Goal: Task Accomplishment & Management: Use online tool/utility

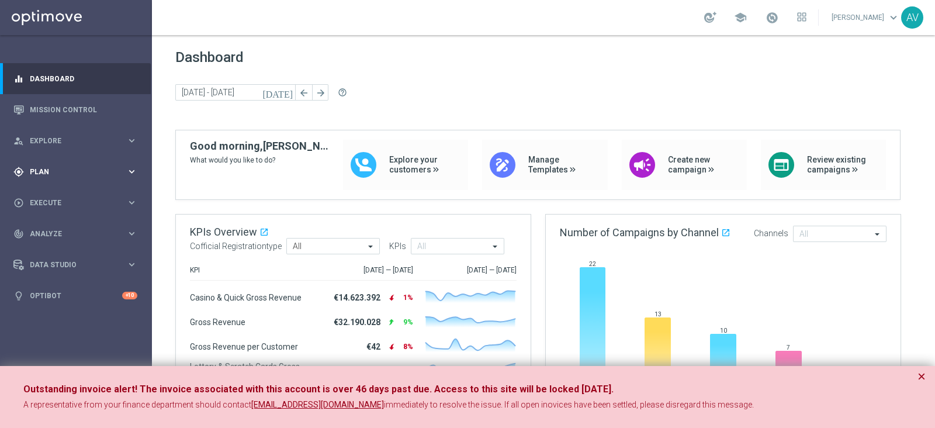
click at [91, 166] on div "gps_fixed Plan" at bounding box center [69, 171] width 113 height 11
click at [46, 234] on span "Templates" at bounding box center [73, 230] width 84 height 7
click at [57, 241] on div "Optimail" at bounding box center [93, 249] width 114 height 18
click at [55, 244] on link "Optimail" at bounding box center [78, 248] width 85 height 9
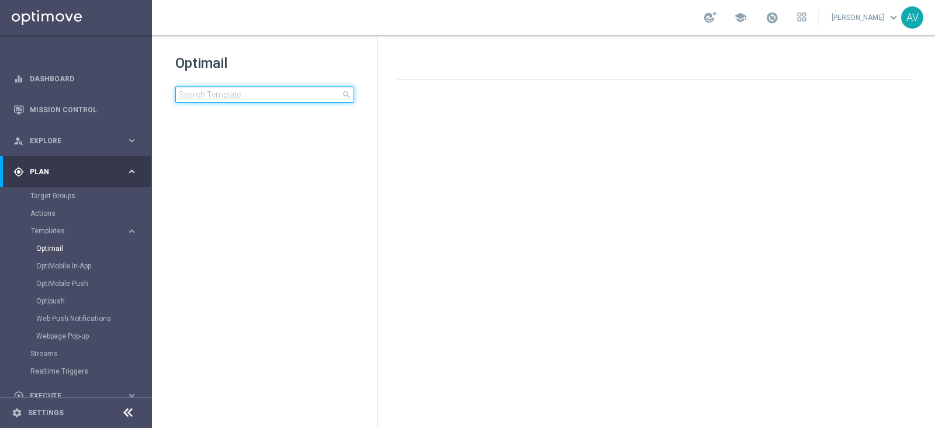
click at [211, 95] on input at bounding box center [264, 94] width 179 height 16
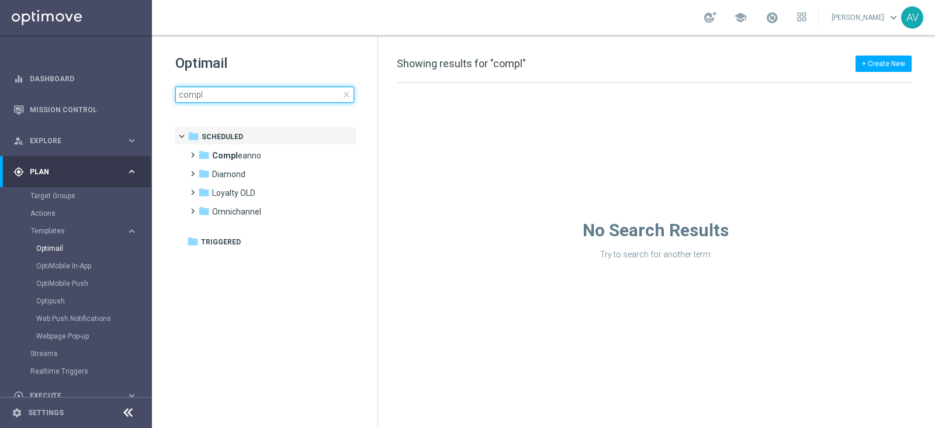
type input "comp"
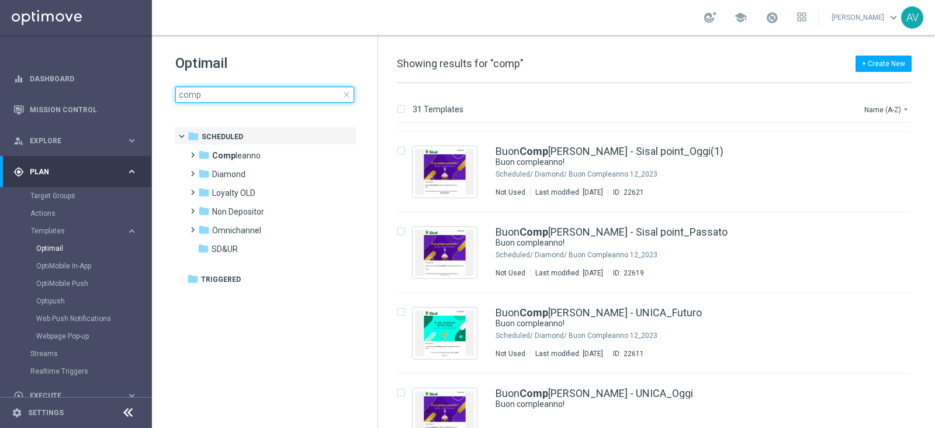
scroll to position [384, 0]
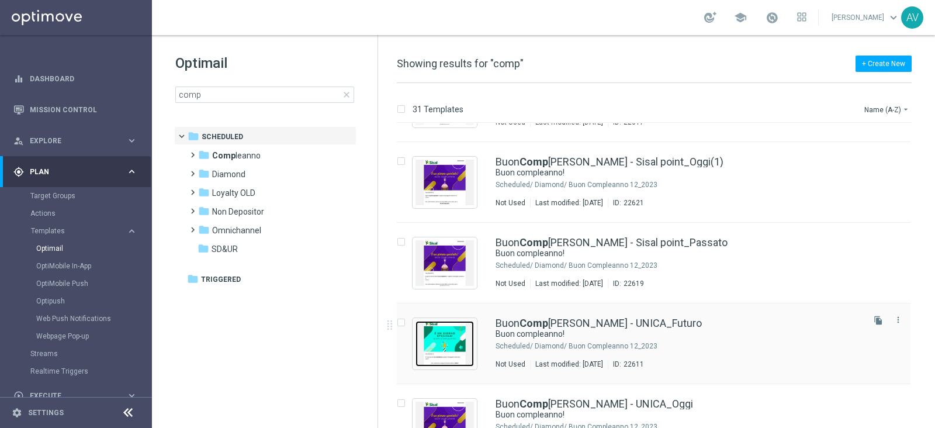
click at [456, 336] on img "Press SPACE to select this row." at bounding box center [444, 344] width 58 height 46
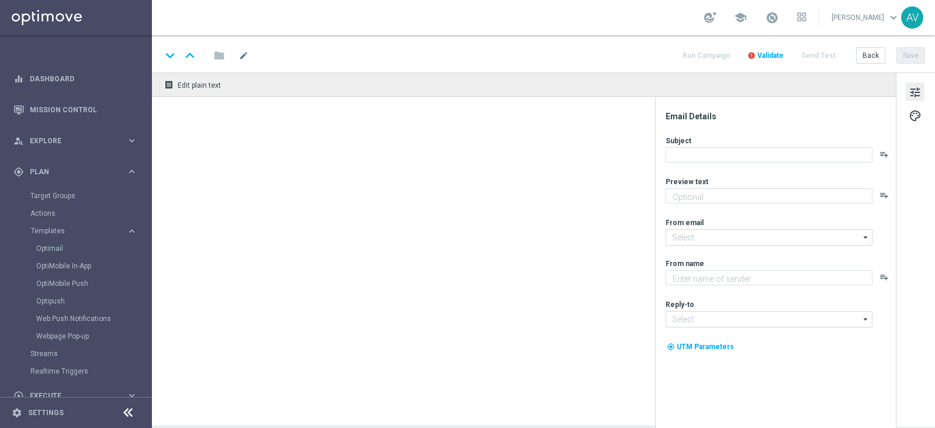
type textarea "Ti aspetta una sorpresa…"
type input "[EMAIL_ADDRESS][DOMAIN_NAME]"
type textarea "Sisal"
type input "[EMAIL_ADDRESS][DOMAIN_NAME]"
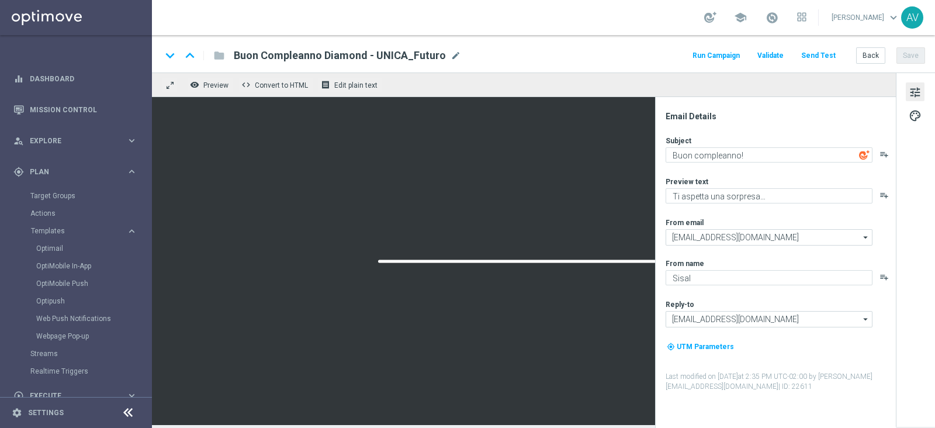
click at [710, 53] on button "Run Campaign" at bounding box center [715, 56] width 51 height 16
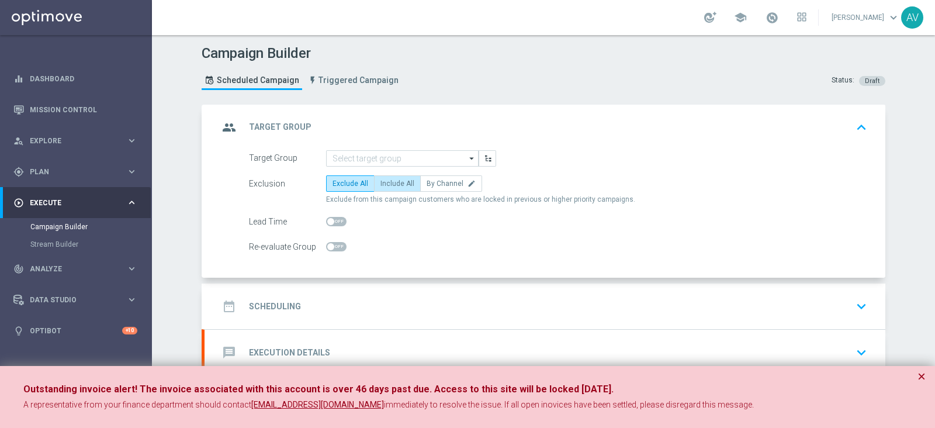
click at [397, 183] on span "Include All" at bounding box center [397, 183] width 34 height 8
click at [388, 183] on input "Include All" at bounding box center [384, 186] width 8 height 8
radio input "true"
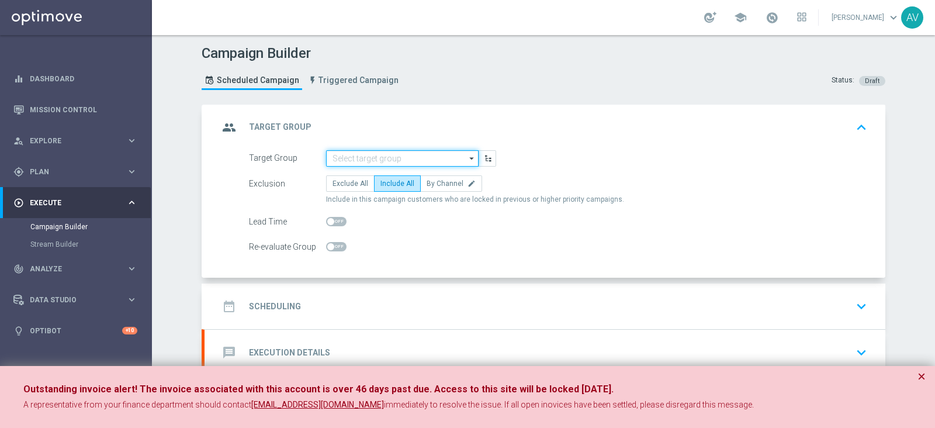
click at [405, 157] on input at bounding box center [402, 158] width 152 height 16
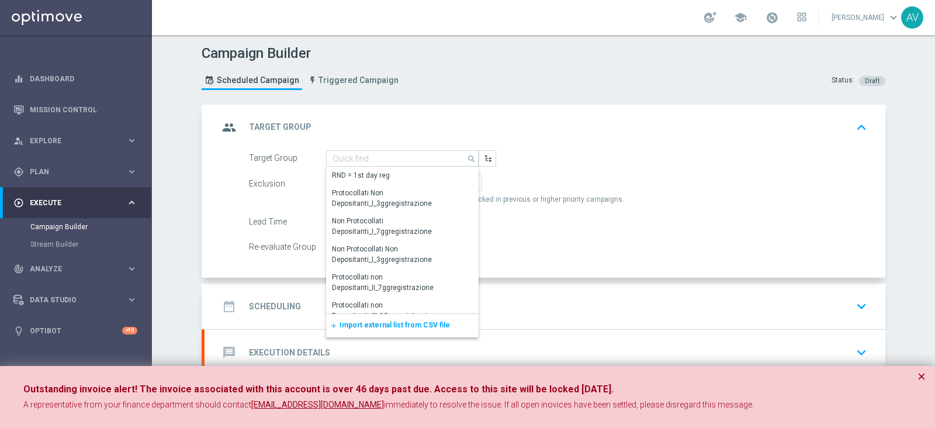
click at [367, 322] on span "Import external list from CSV file" at bounding box center [394, 325] width 110 height 8
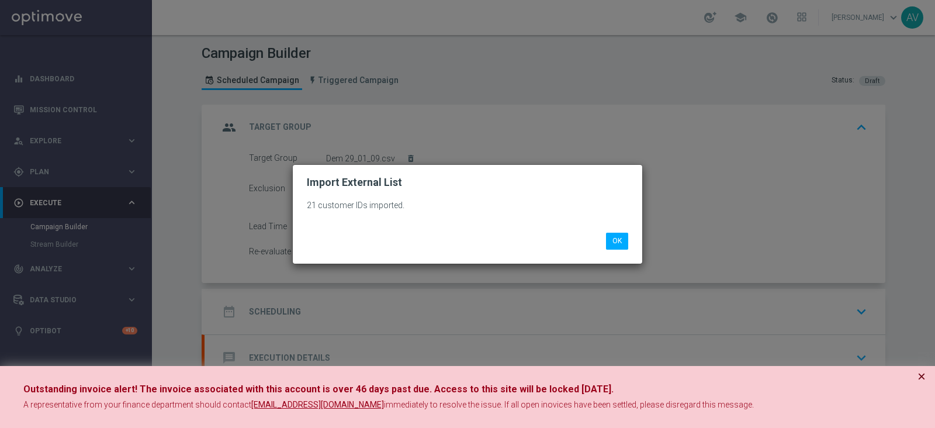
click at [919, 372] on button "×" at bounding box center [921, 376] width 8 height 14
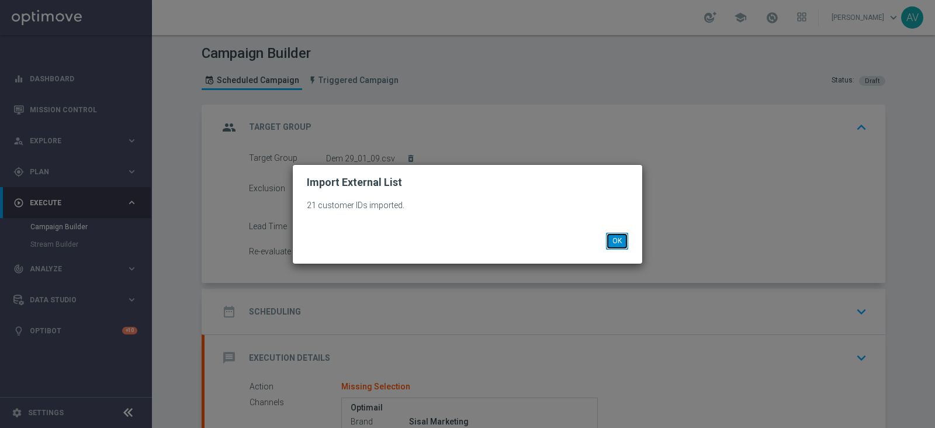
click at [615, 235] on button "OK" at bounding box center [617, 240] width 22 height 16
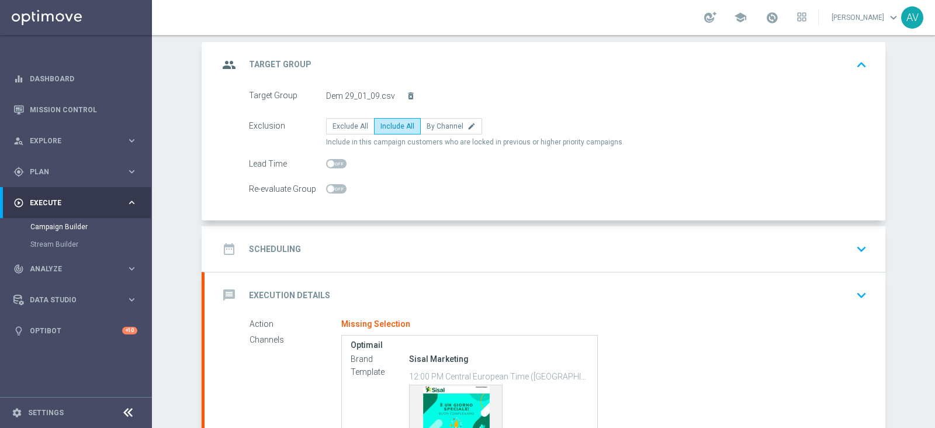
scroll to position [60, 0]
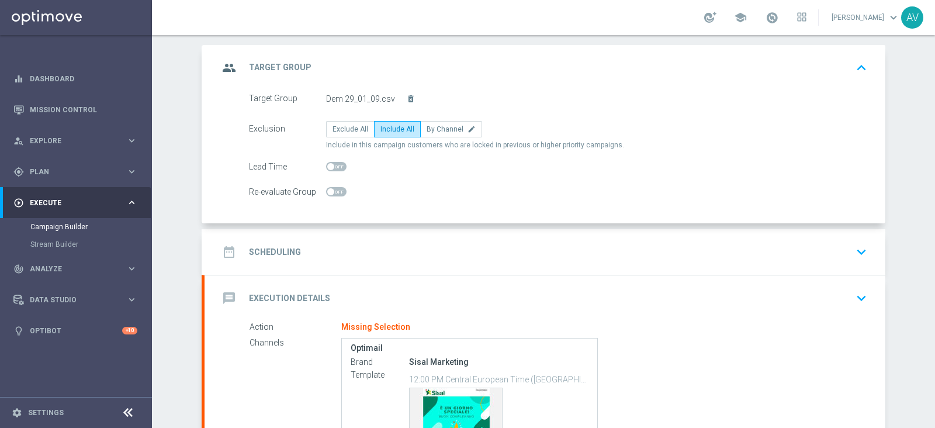
click at [230, 67] on icon "group" at bounding box center [228, 67] width 21 height 21
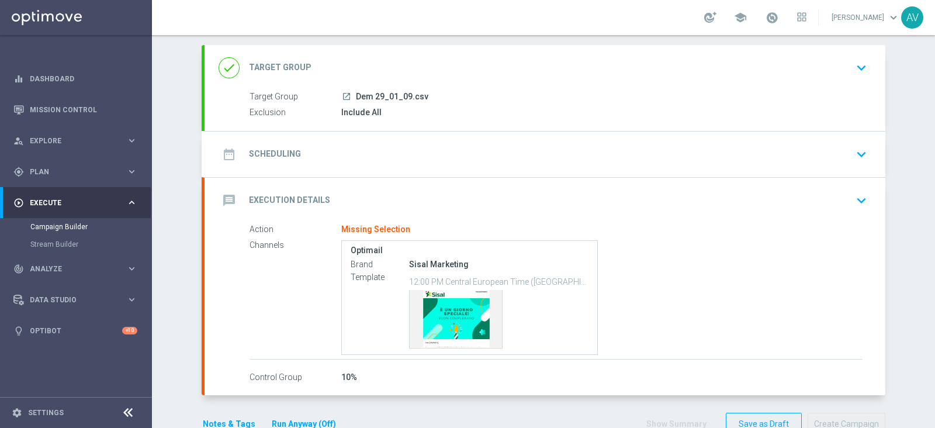
click at [225, 156] on icon "date_range" at bounding box center [228, 154] width 21 height 21
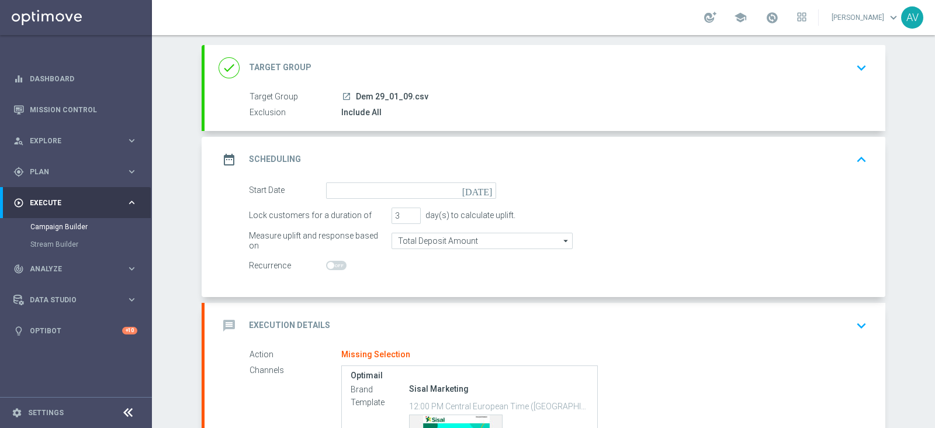
click at [480, 192] on icon "[DATE]" at bounding box center [479, 188] width 34 height 13
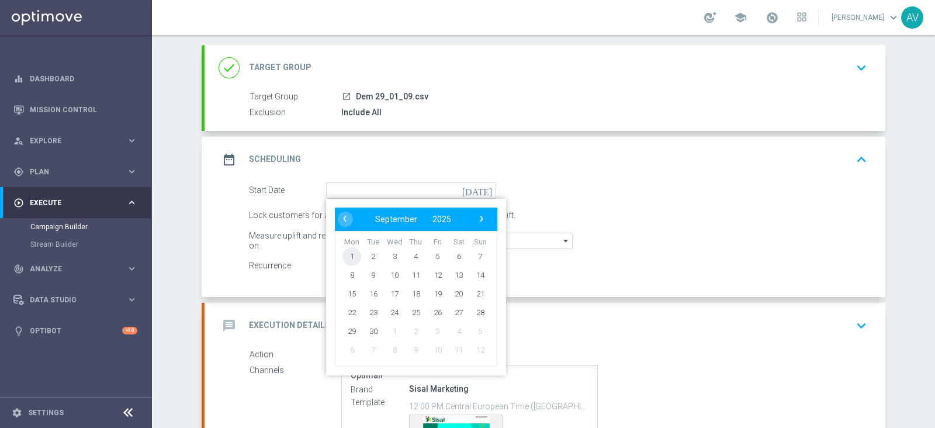
click at [346, 252] on span "1" at bounding box center [351, 256] width 19 height 19
type input "[DATE]"
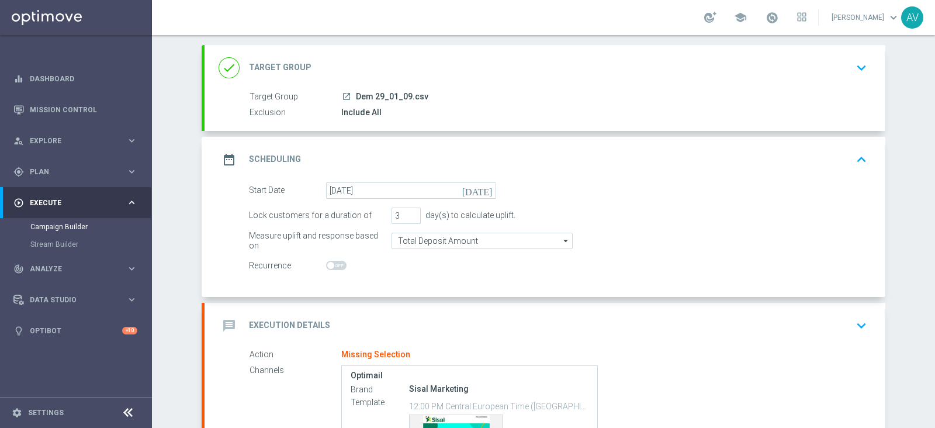
click at [226, 158] on icon "date_range" at bounding box center [228, 159] width 21 height 21
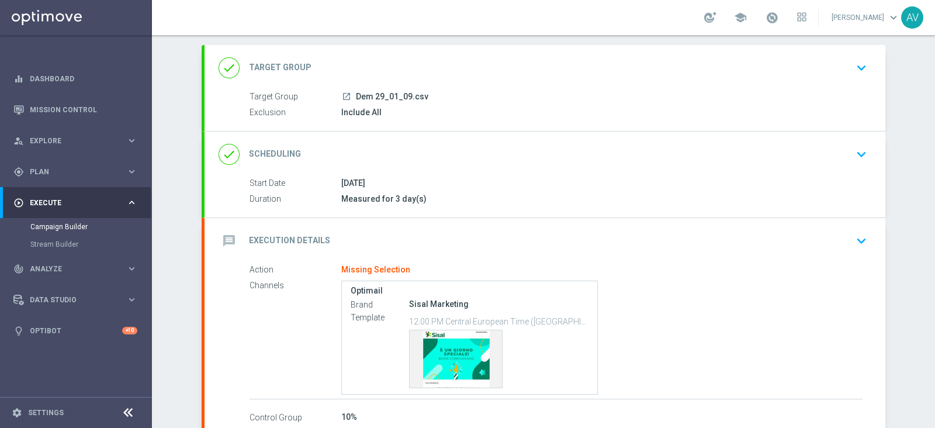
click at [223, 239] on icon "message" at bounding box center [228, 240] width 21 height 21
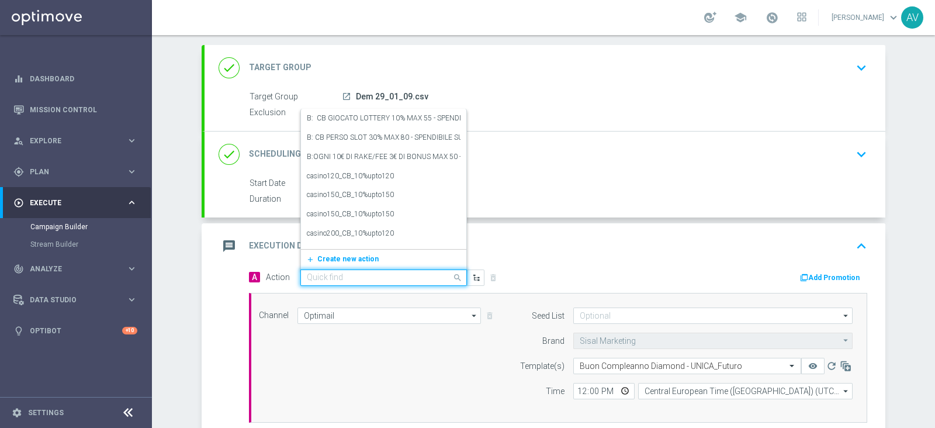
click at [352, 276] on input "text" at bounding box center [372, 278] width 130 height 10
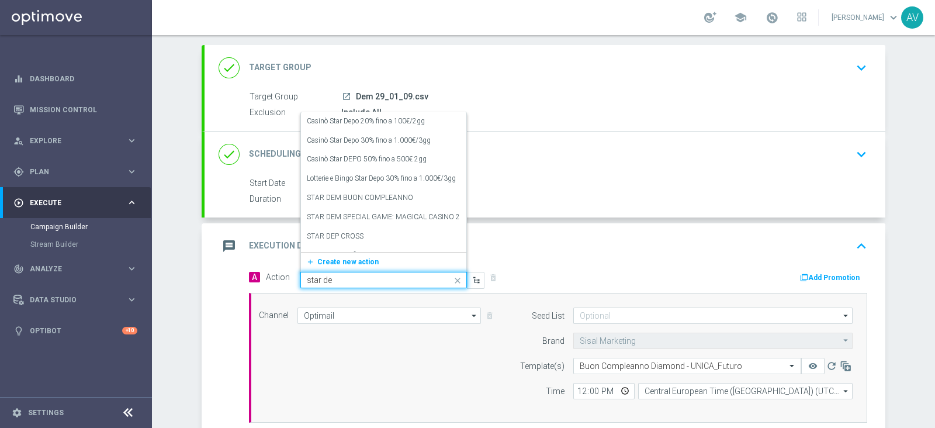
type input "star dem"
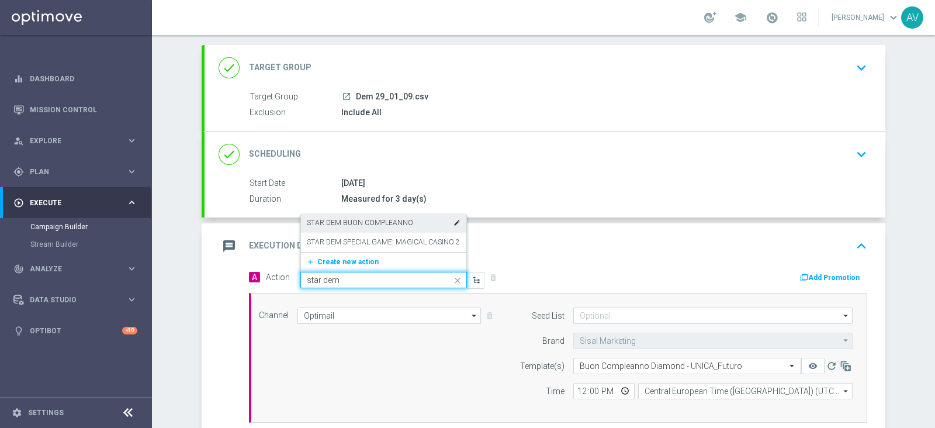
click at [407, 220] on div "STAR DEM BUON COMPLEANNO edit" at bounding box center [384, 222] width 154 height 19
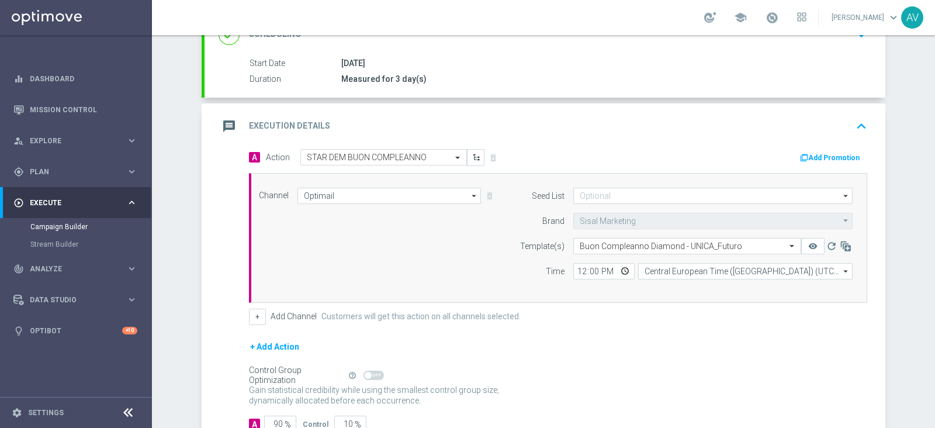
scroll to position [169, 0]
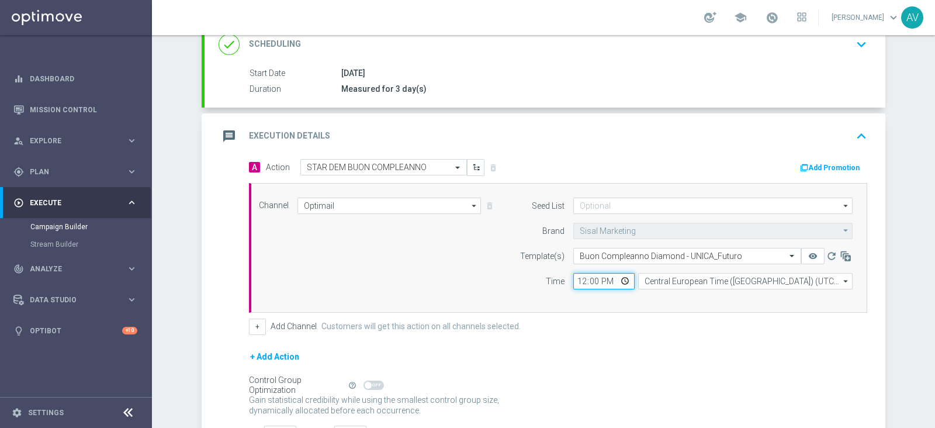
click at [573, 276] on input "12:00" at bounding box center [603, 281] width 61 height 16
type input "11:30"
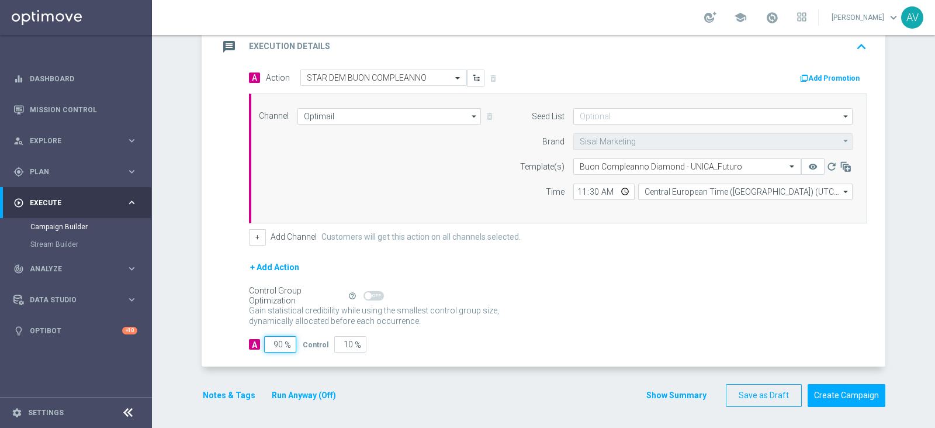
click at [275, 343] on input "90" at bounding box center [280, 344] width 32 height 16
type input "0"
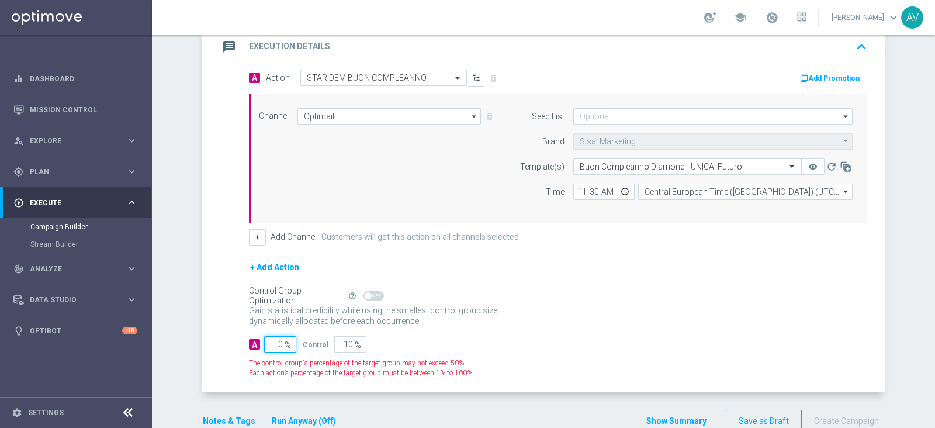
type input "100"
type input "0"
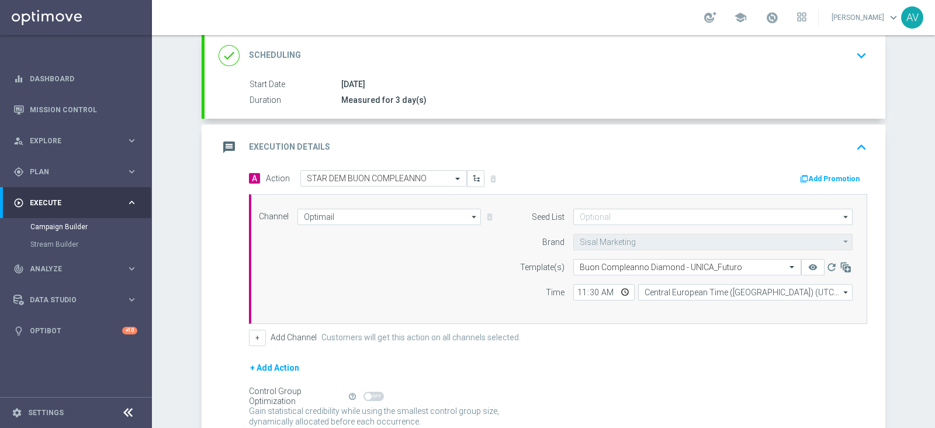
scroll to position [163, 0]
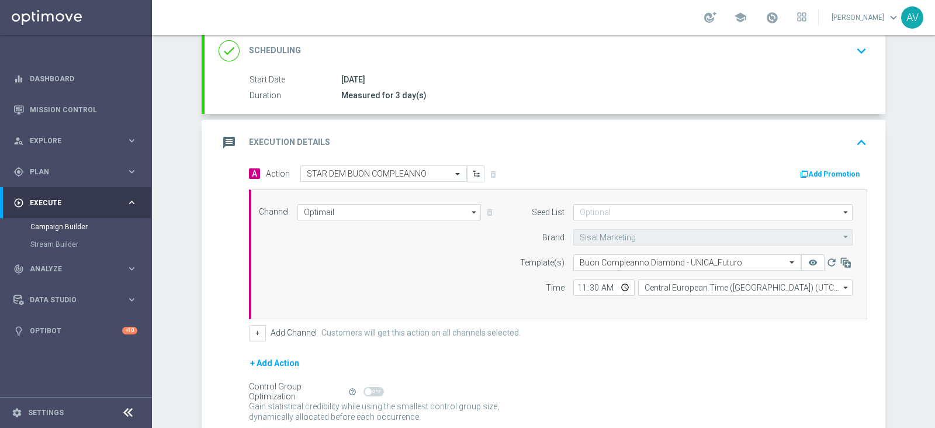
type input "100"
click at [220, 146] on icon "message" at bounding box center [228, 142] width 21 height 21
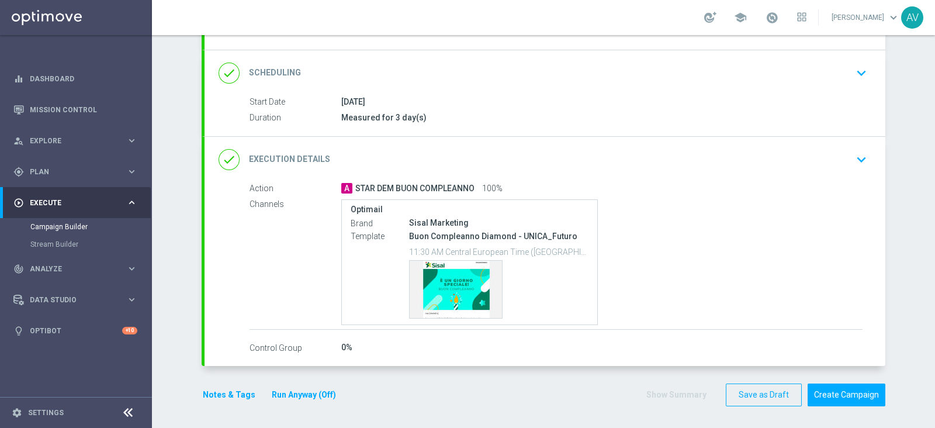
scroll to position [140, 0]
click at [218, 395] on button "Notes & Tags" at bounding box center [229, 395] width 55 height 15
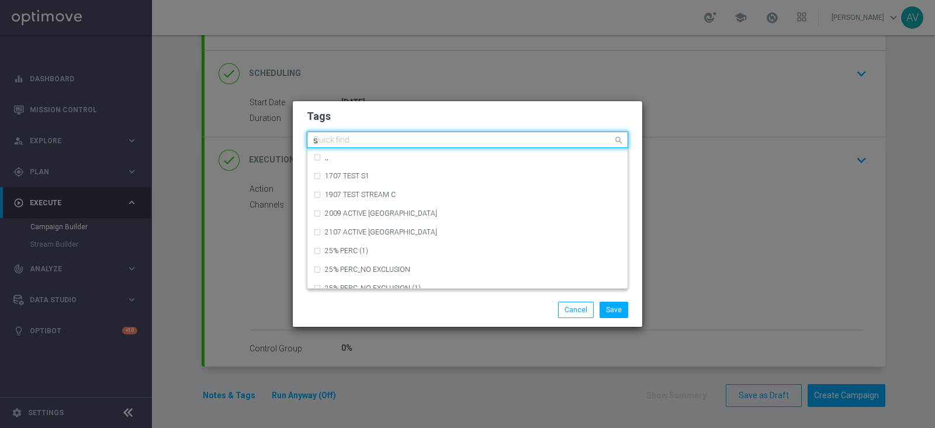
click at [399, 140] on input "s" at bounding box center [463, 141] width 300 height 10
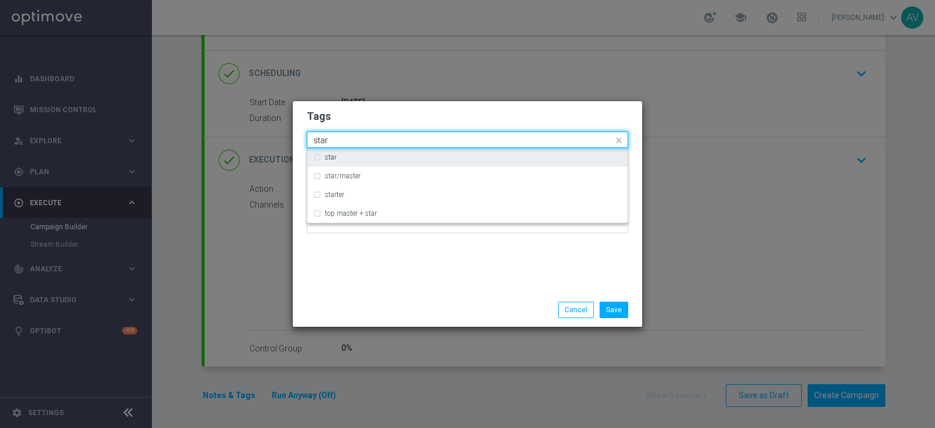
click at [361, 155] on div "star" at bounding box center [473, 157] width 297 height 7
type input "star"
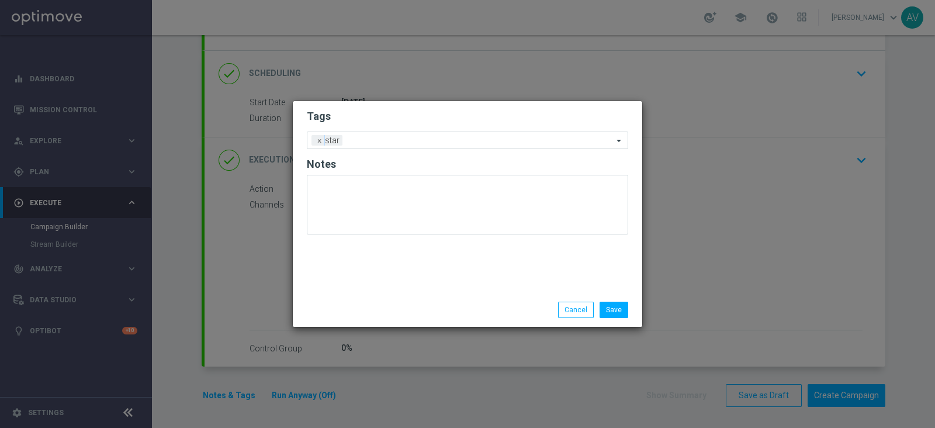
click at [406, 273] on div "Tags Add a new tag × star Notes" at bounding box center [467, 197] width 349 height 192
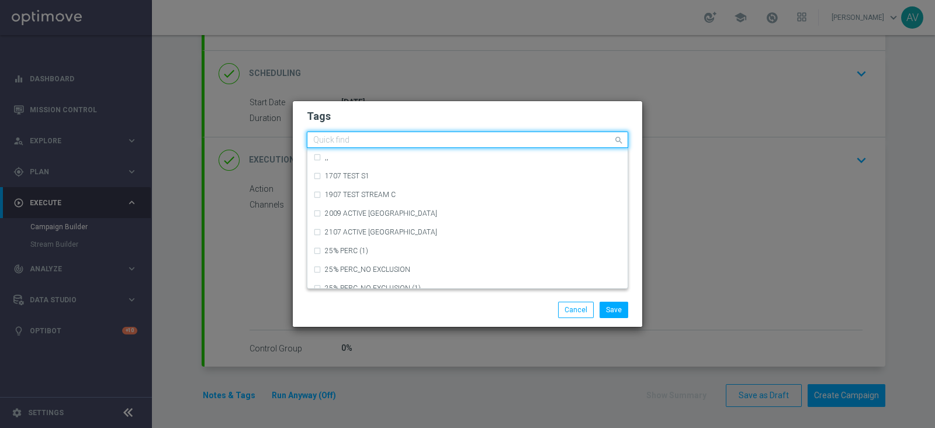
click at [397, 137] on input "text" at bounding box center [463, 141] width 300 height 10
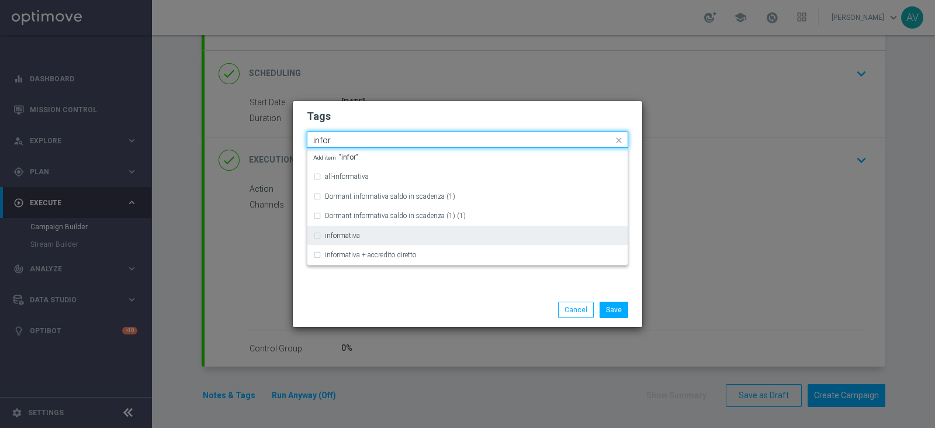
click at [349, 232] on label "informativa" at bounding box center [342, 235] width 35 height 7
type input "infor"
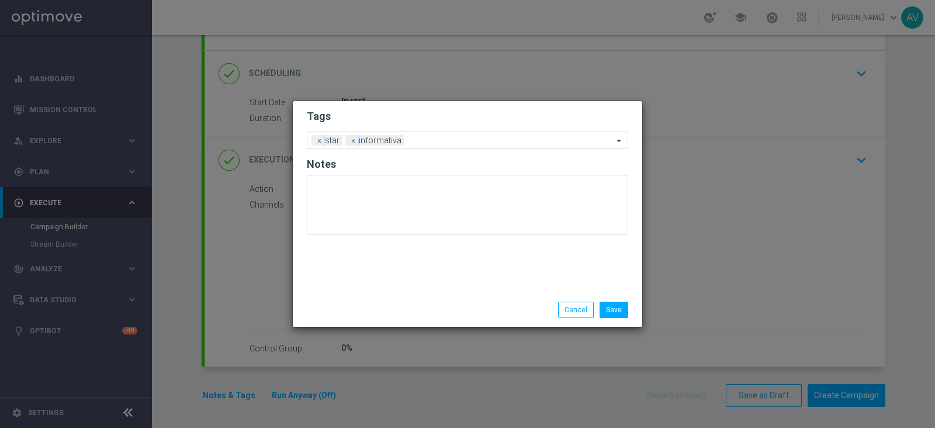
click at [430, 284] on div "Tags Add a new tag × star × informativa Notes" at bounding box center [467, 197] width 349 height 192
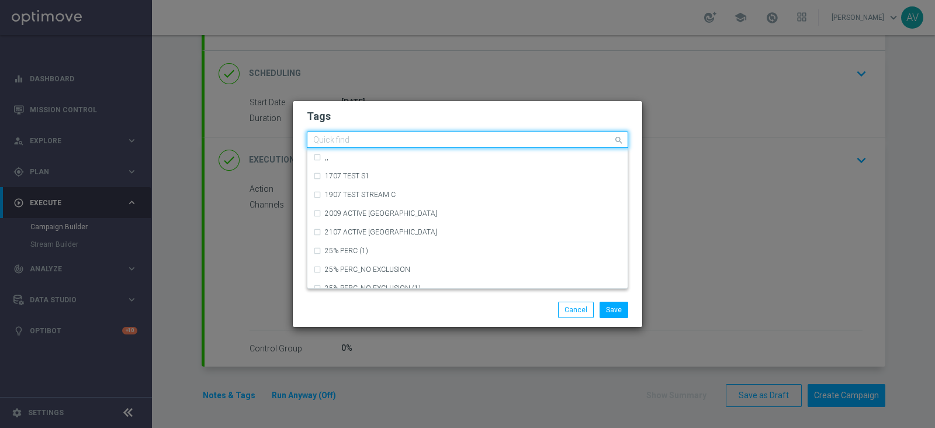
click at [424, 143] on input "text" at bounding box center [463, 141] width 300 height 10
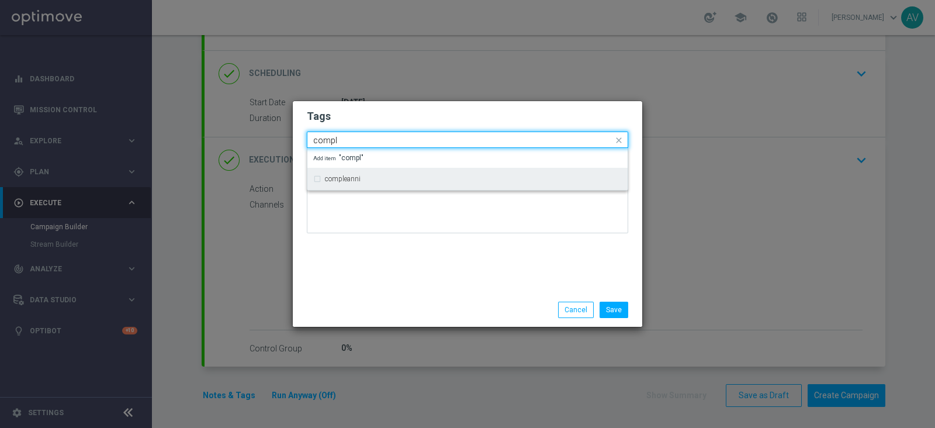
click at [352, 179] on label "compleanni" at bounding box center [343, 178] width 36 height 7
type input "compl"
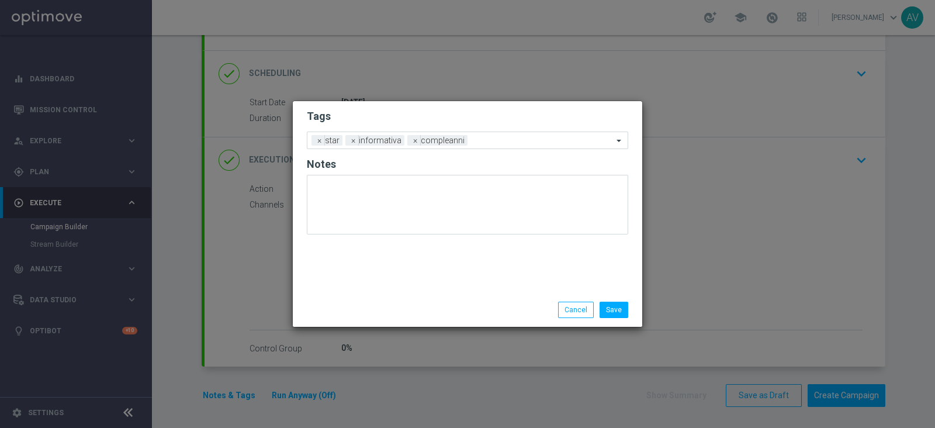
click at [390, 273] on div "Tags Add a new tag × star × informativa × compleanni Notes" at bounding box center [467, 197] width 349 height 192
click at [610, 304] on button "Save" at bounding box center [613, 309] width 29 height 16
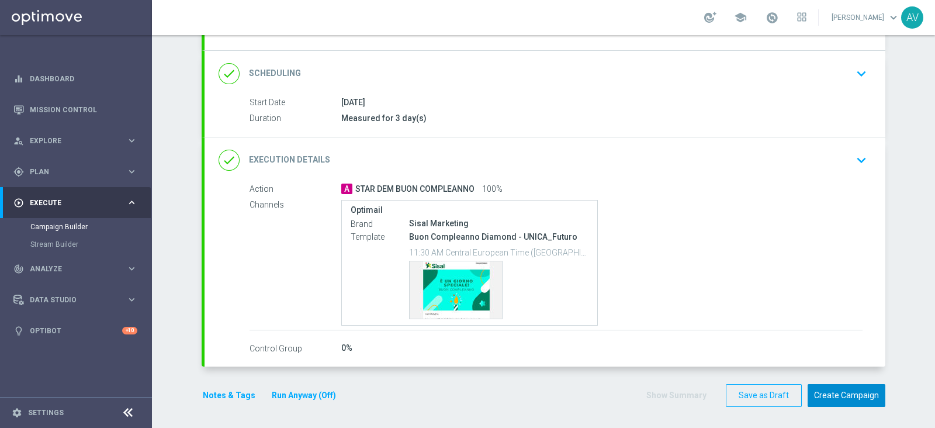
click at [821, 389] on button "Create Campaign" at bounding box center [846, 395] width 78 height 23
